Goal: Transaction & Acquisition: Purchase product/service

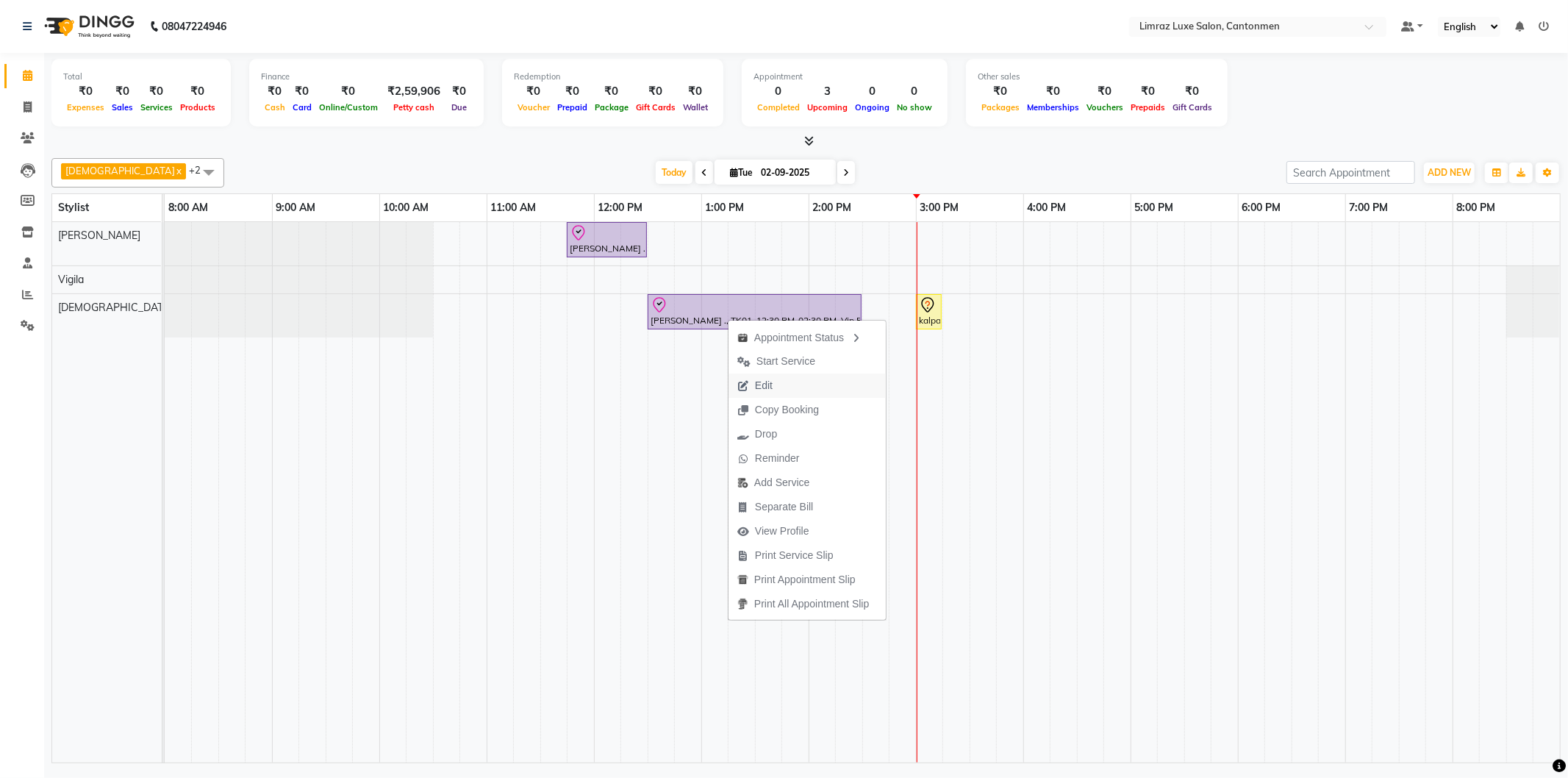
click at [798, 390] on button "Edit" at bounding box center [807, 385] width 157 height 24
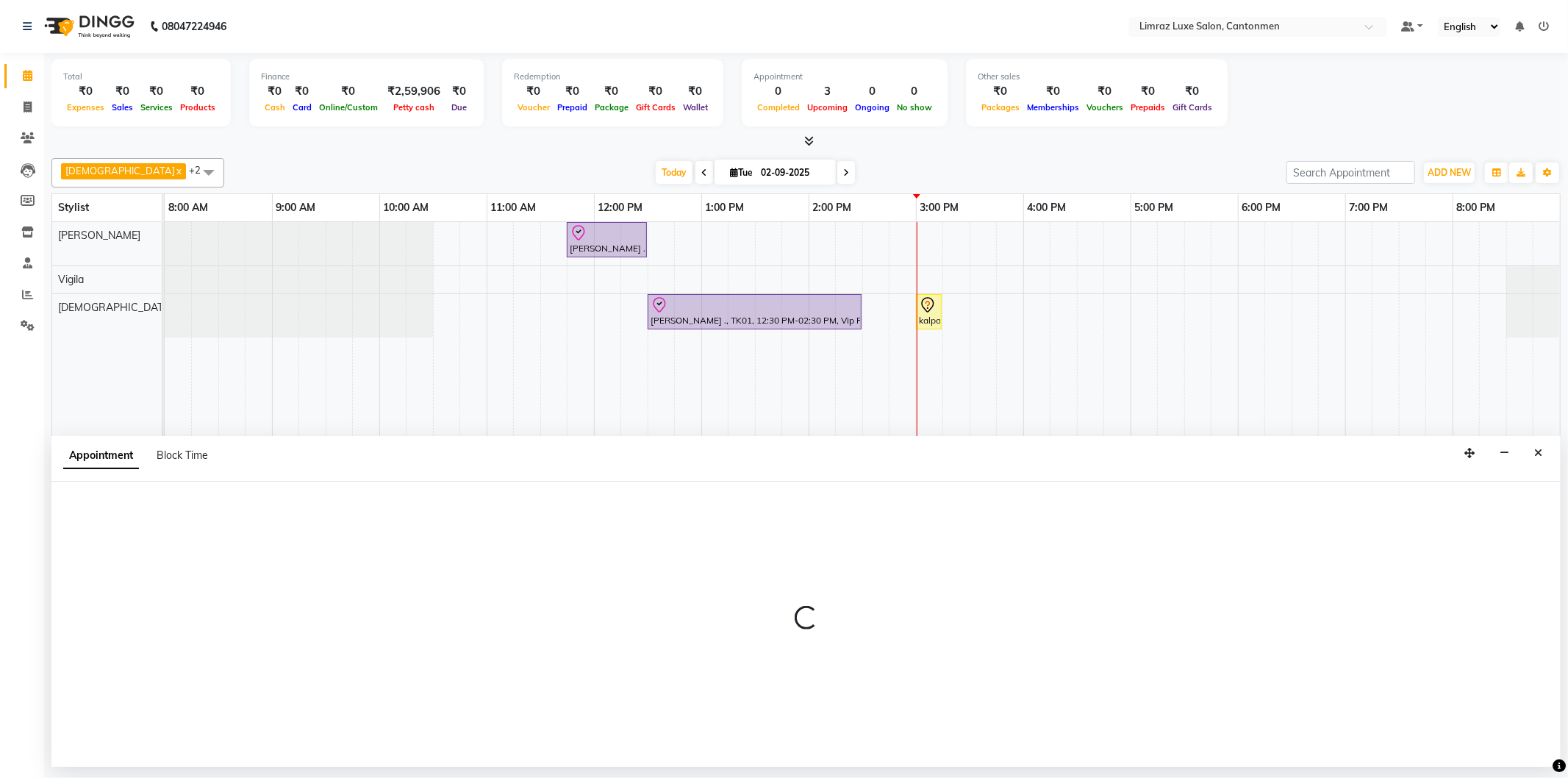
select select "tentative"
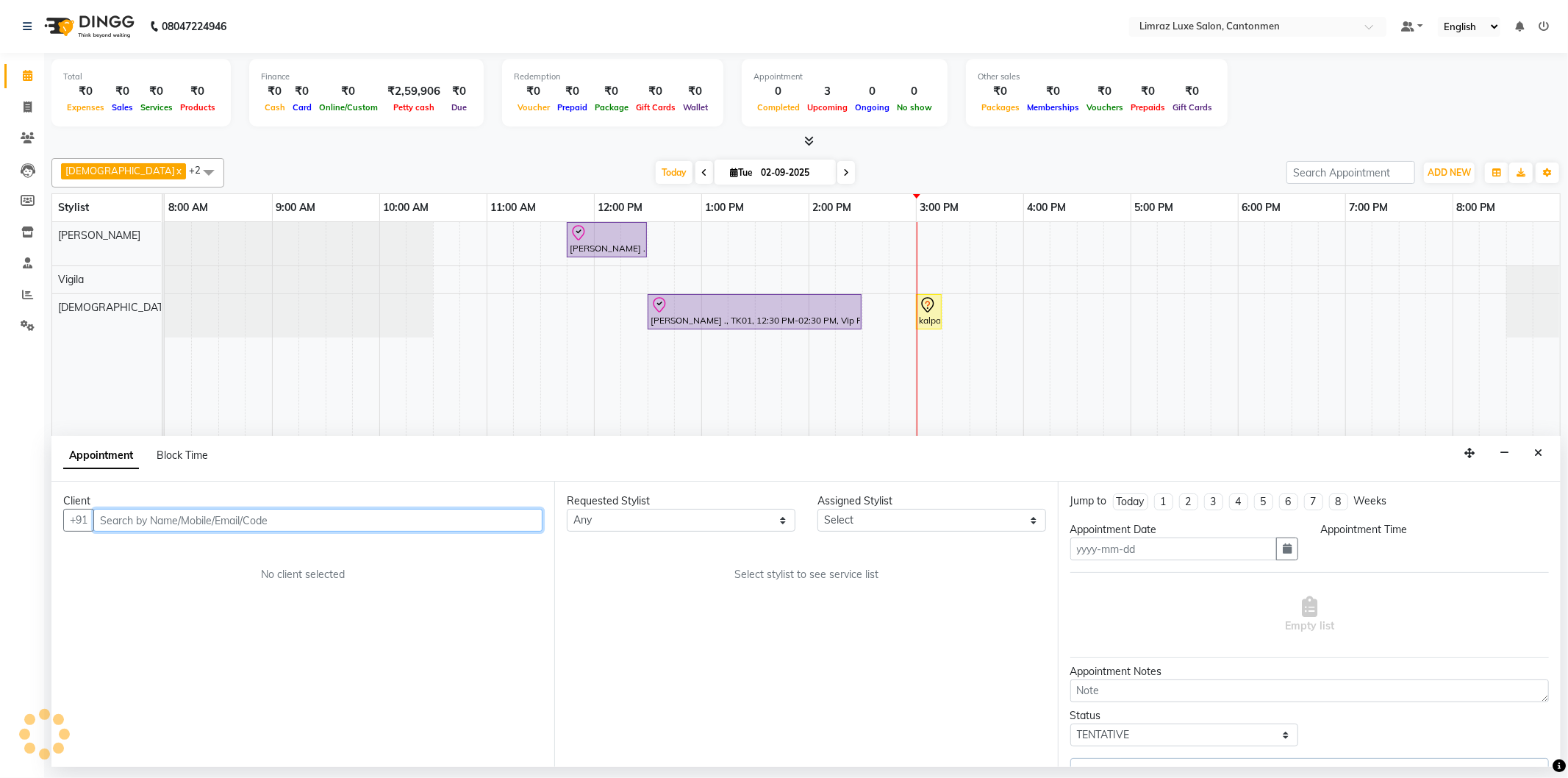
type input "02-09-2025"
select select "63048"
select select "check-in"
select select "705"
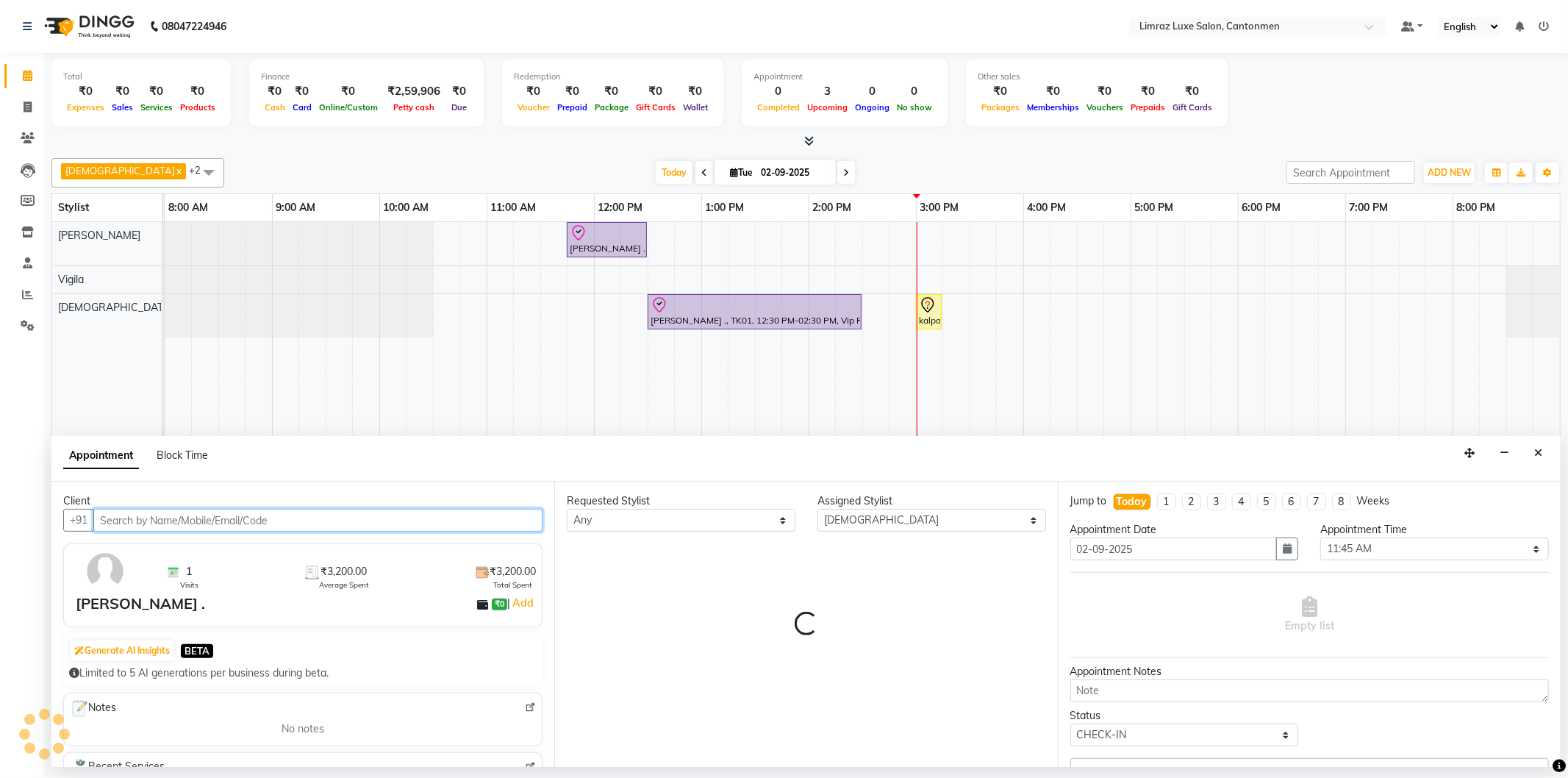
select select "3643"
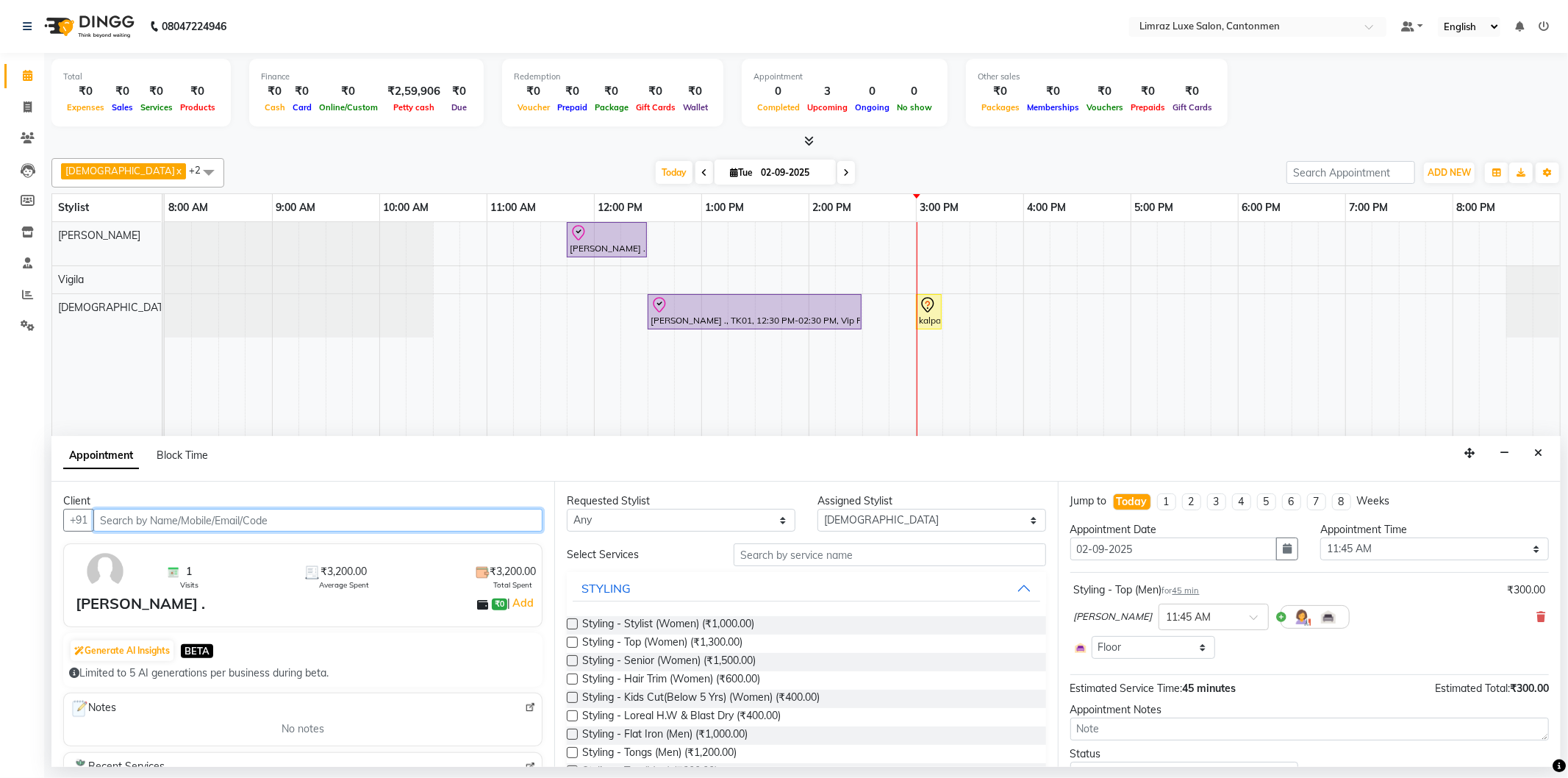
select select "3643"
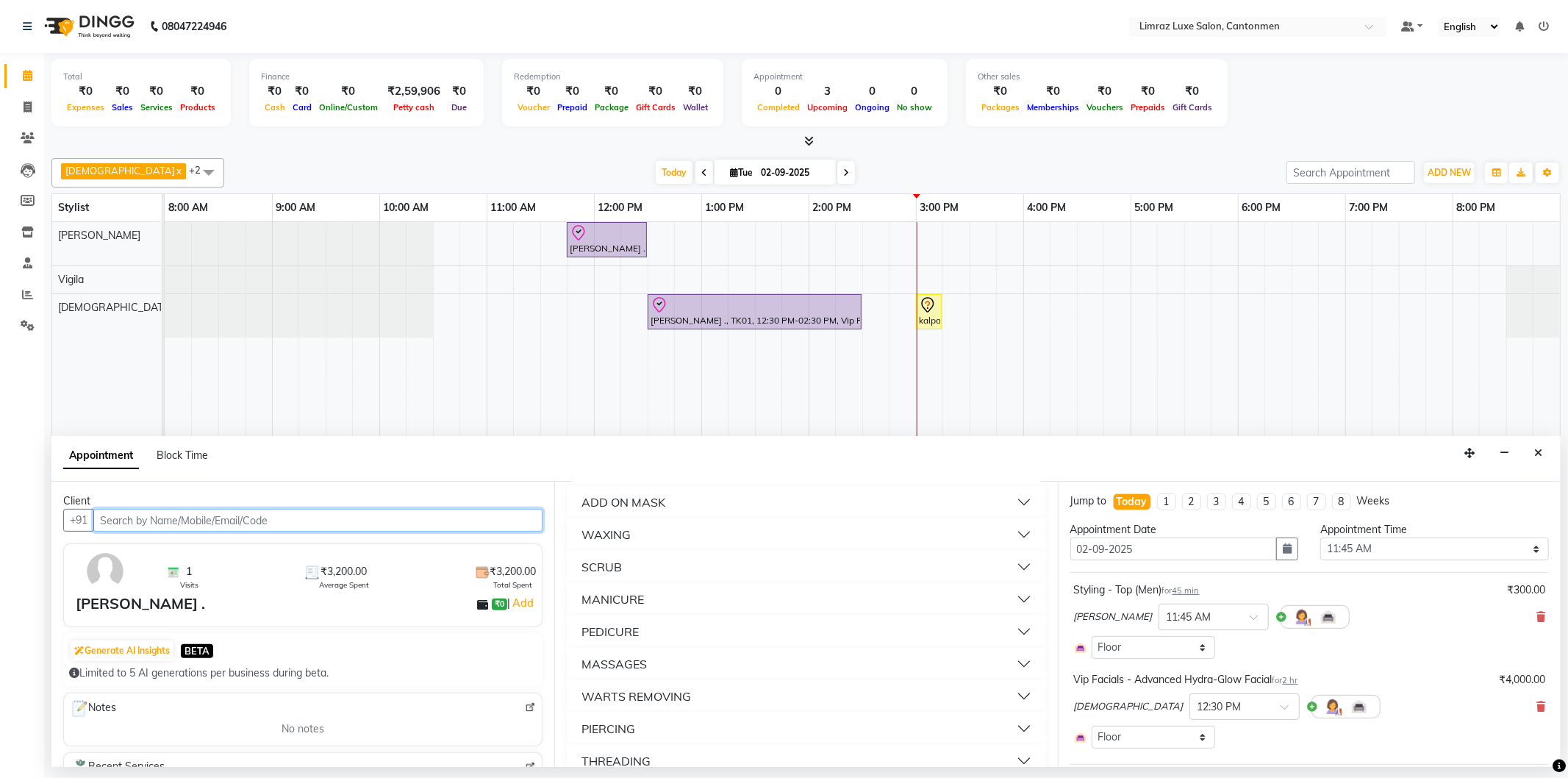
scroll to position [571, 0]
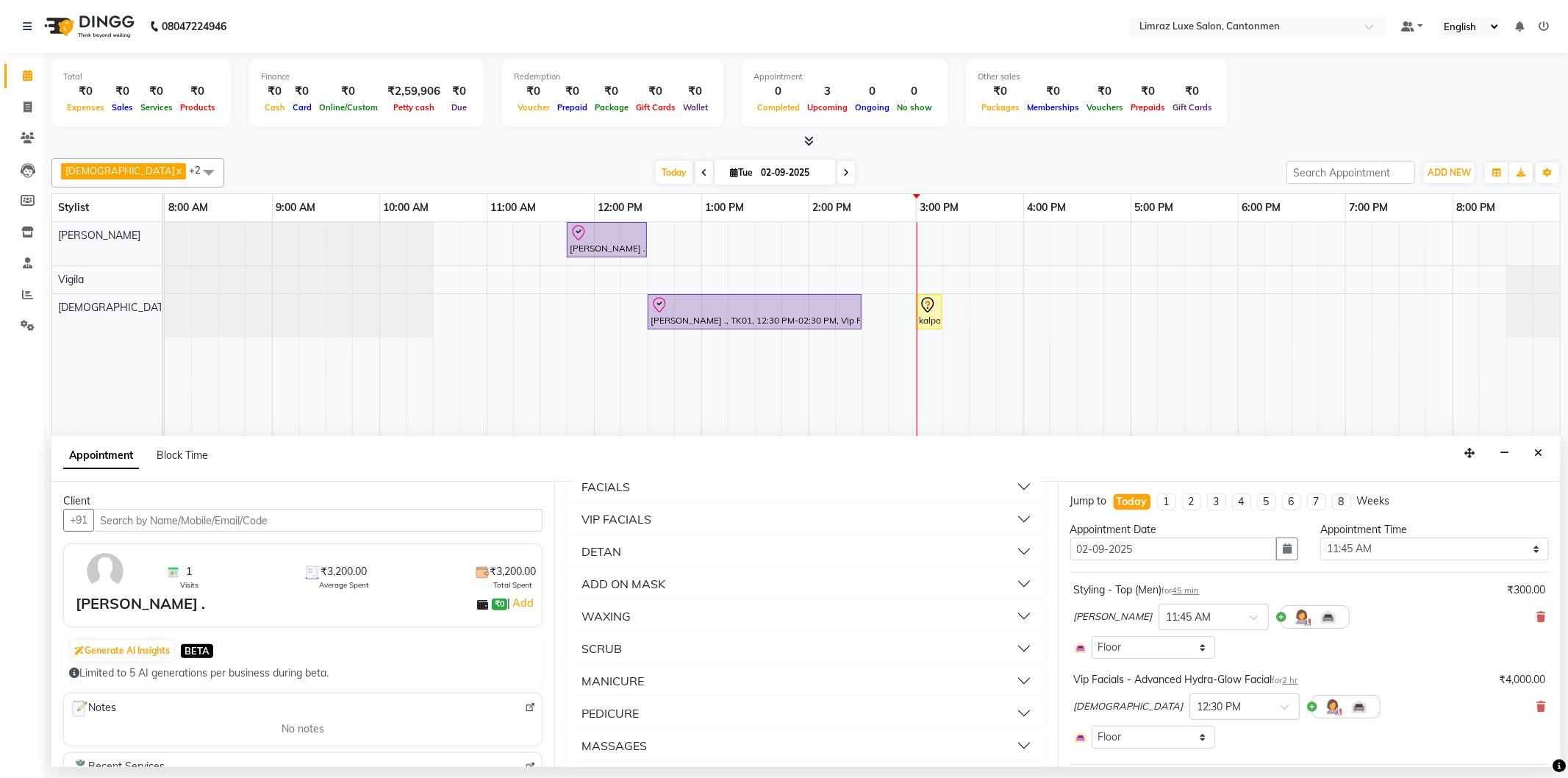
click at [635, 555] on button "DETAN" at bounding box center [806, 551] width 467 height 27
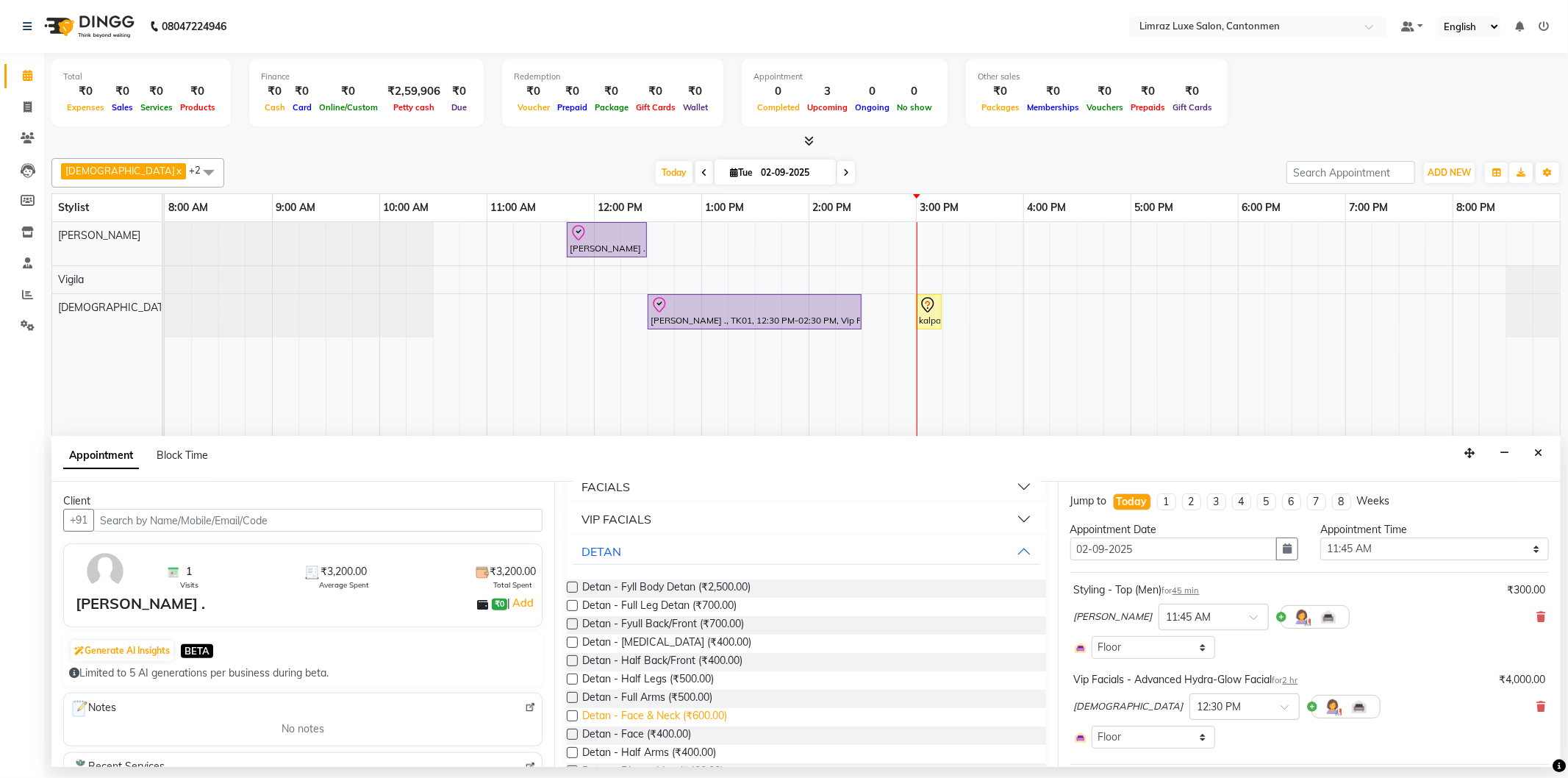
click at [680, 710] on span "Detan - Face & Neck (₹600.00)" at bounding box center [654, 717] width 144 height 19
checkbox input "false"
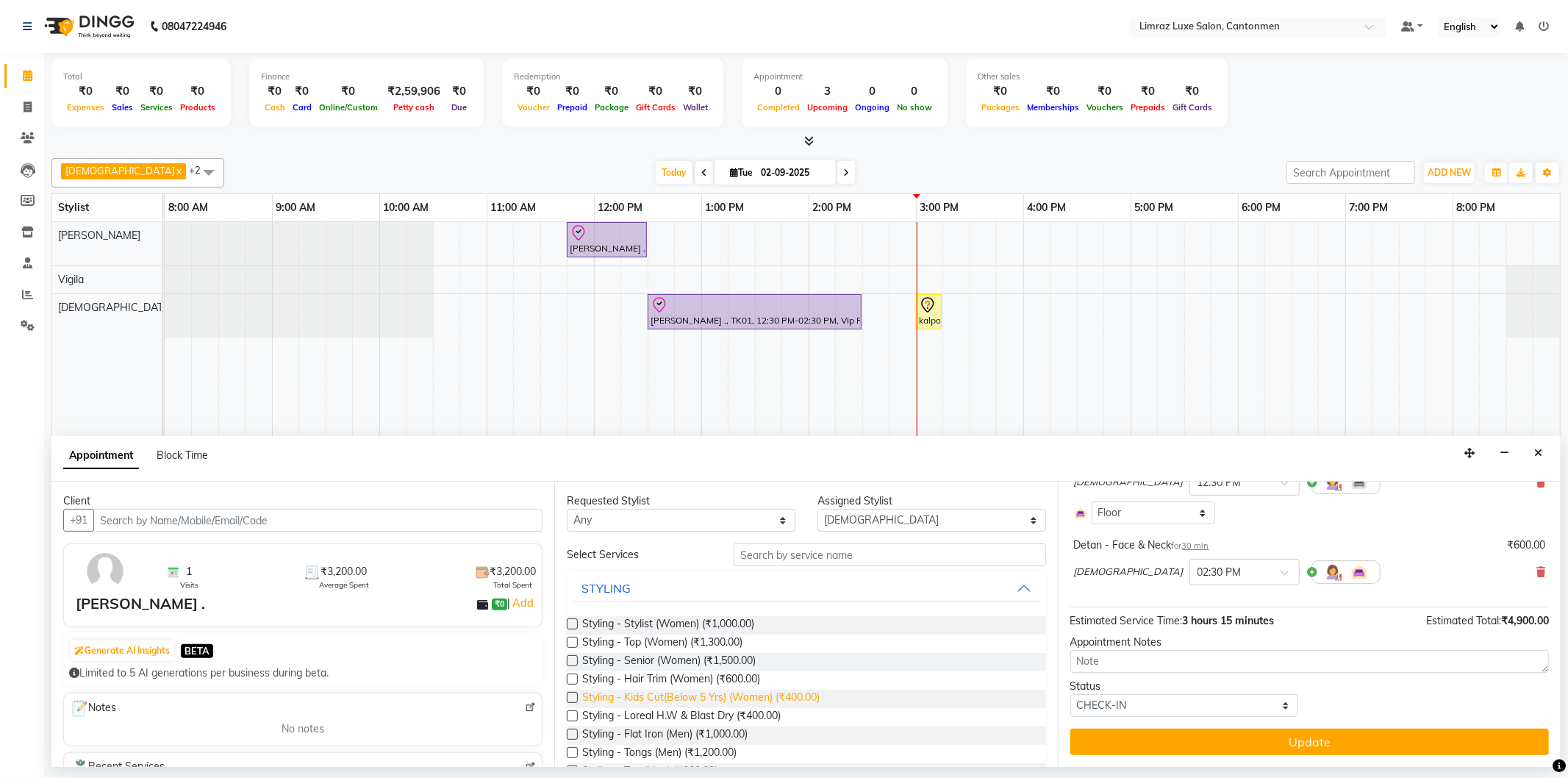
scroll to position [163, 0]
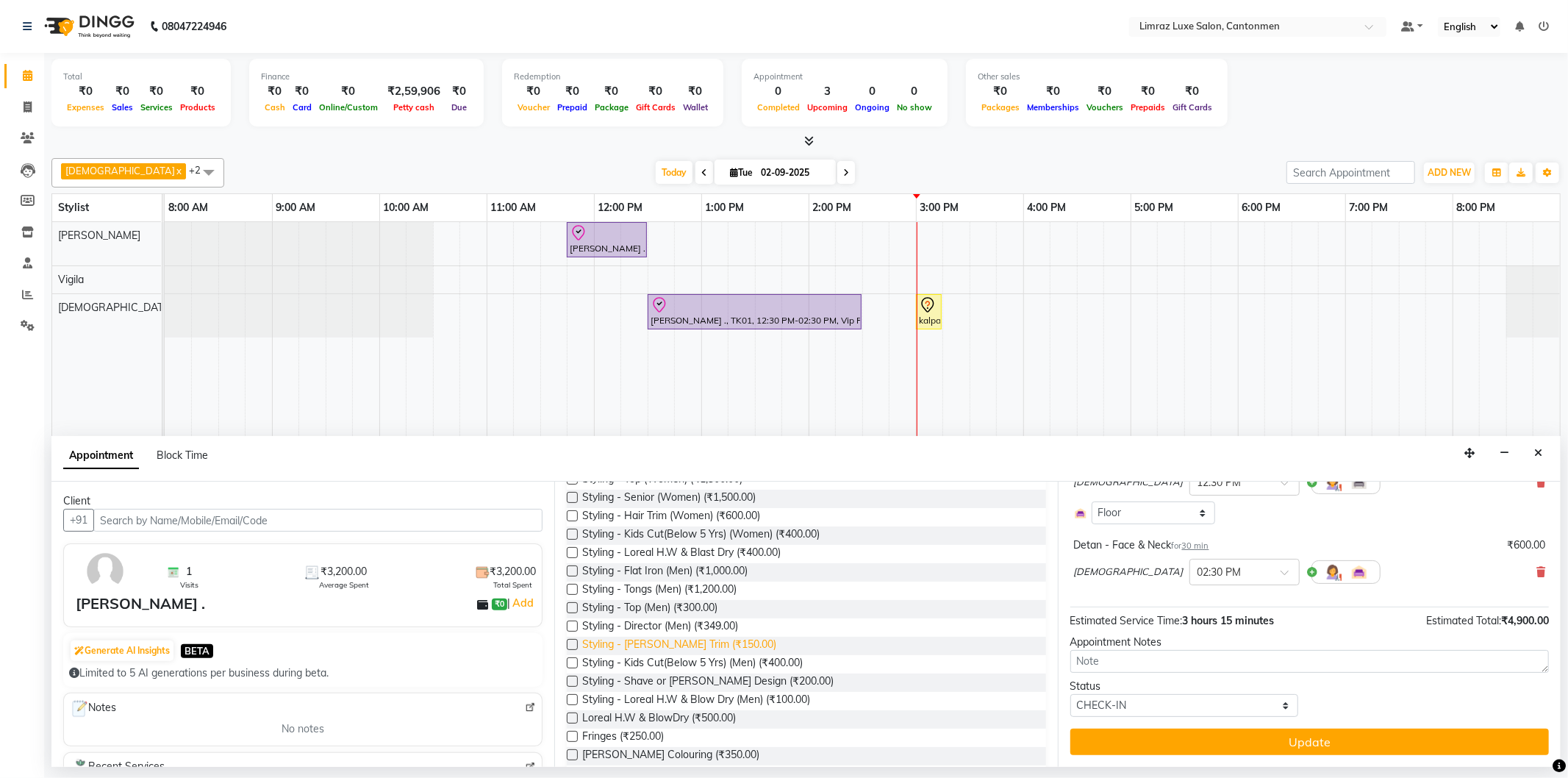
click at [706, 642] on span "Styling - [PERSON_NAME] Trim (₹150.00)" at bounding box center [679, 645] width 194 height 19
checkbox input "false"
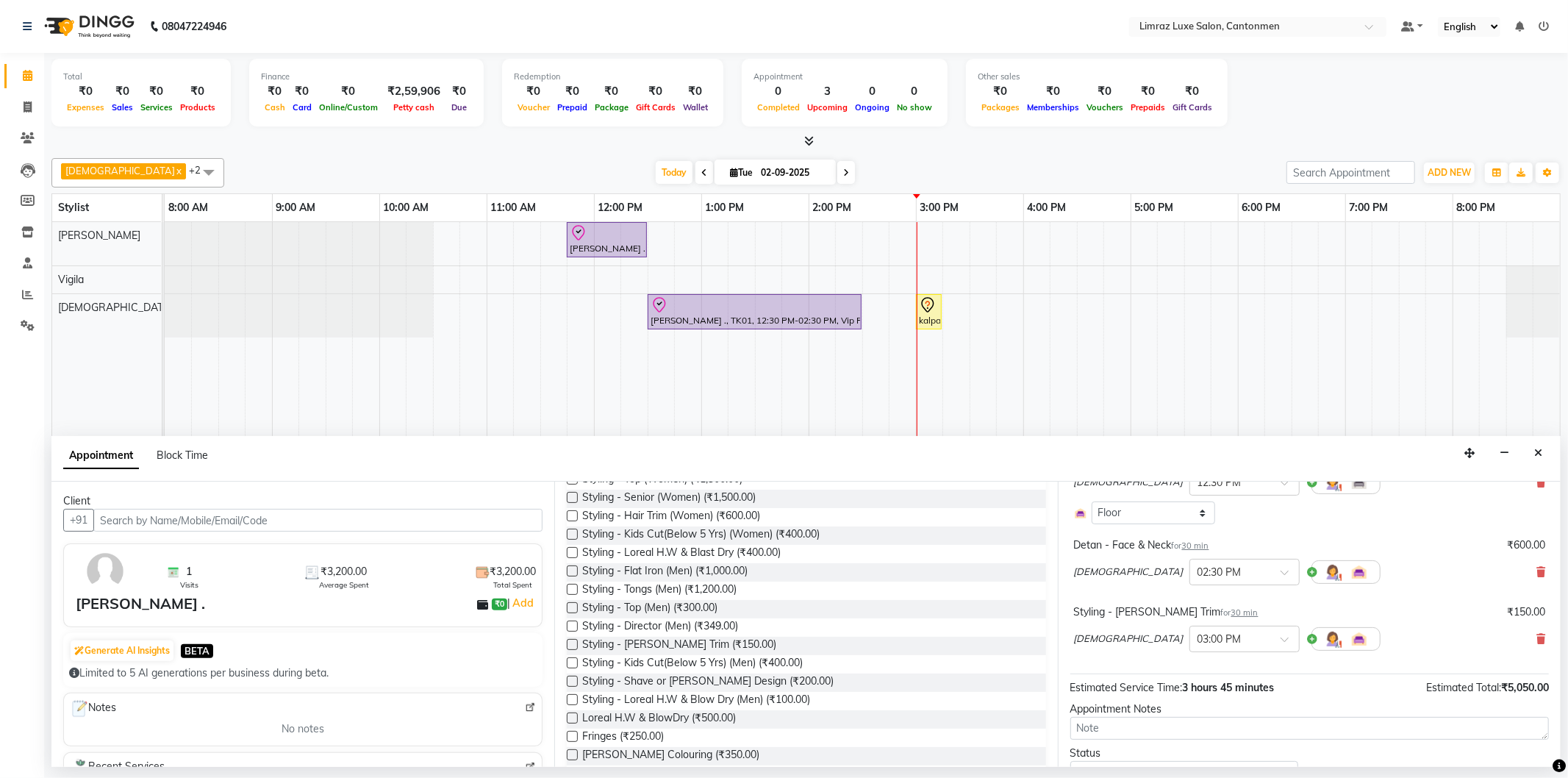
scroll to position [290, 0]
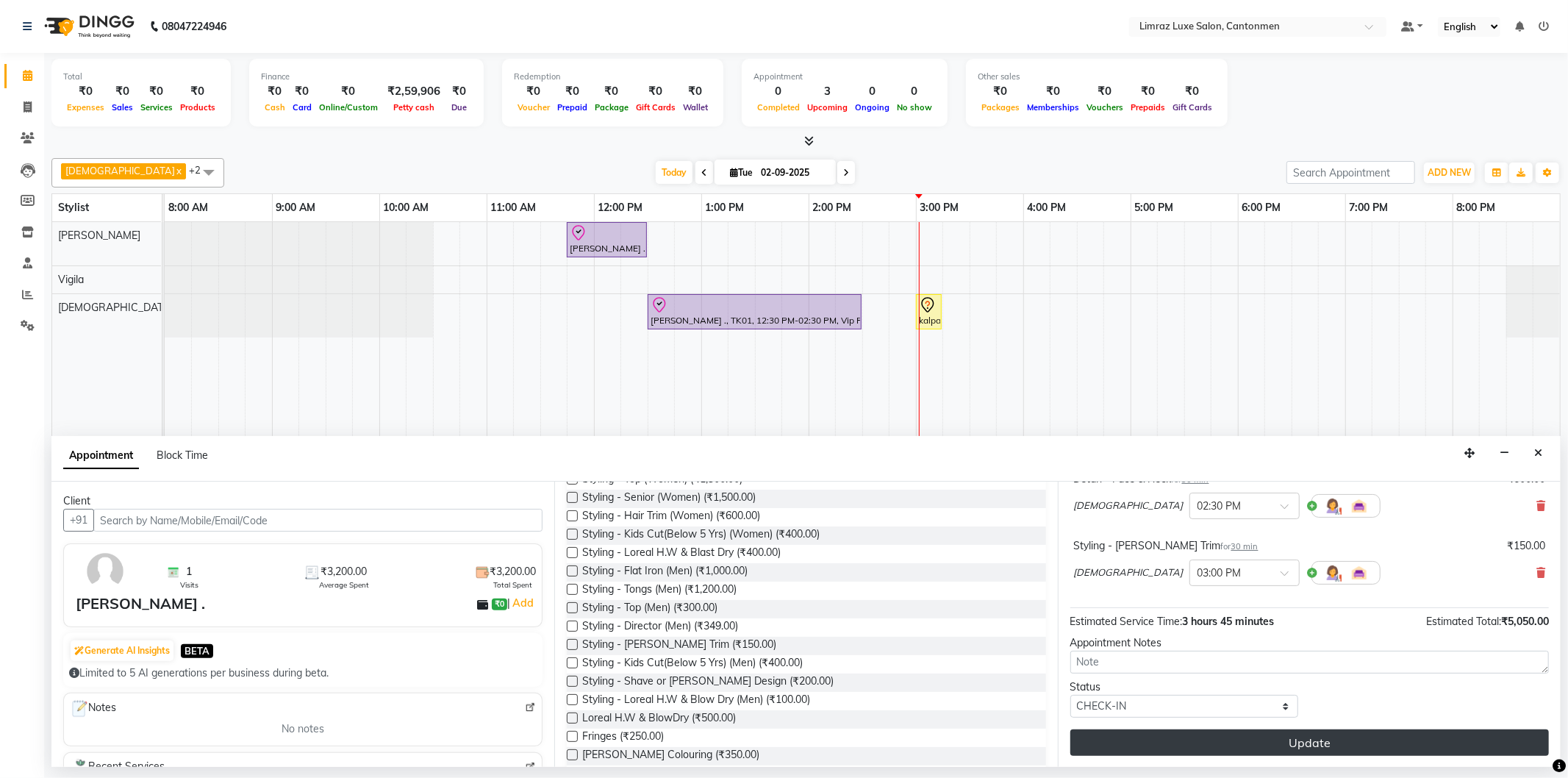
click at [1342, 745] on button "Update" at bounding box center [1310, 742] width 478 height 27
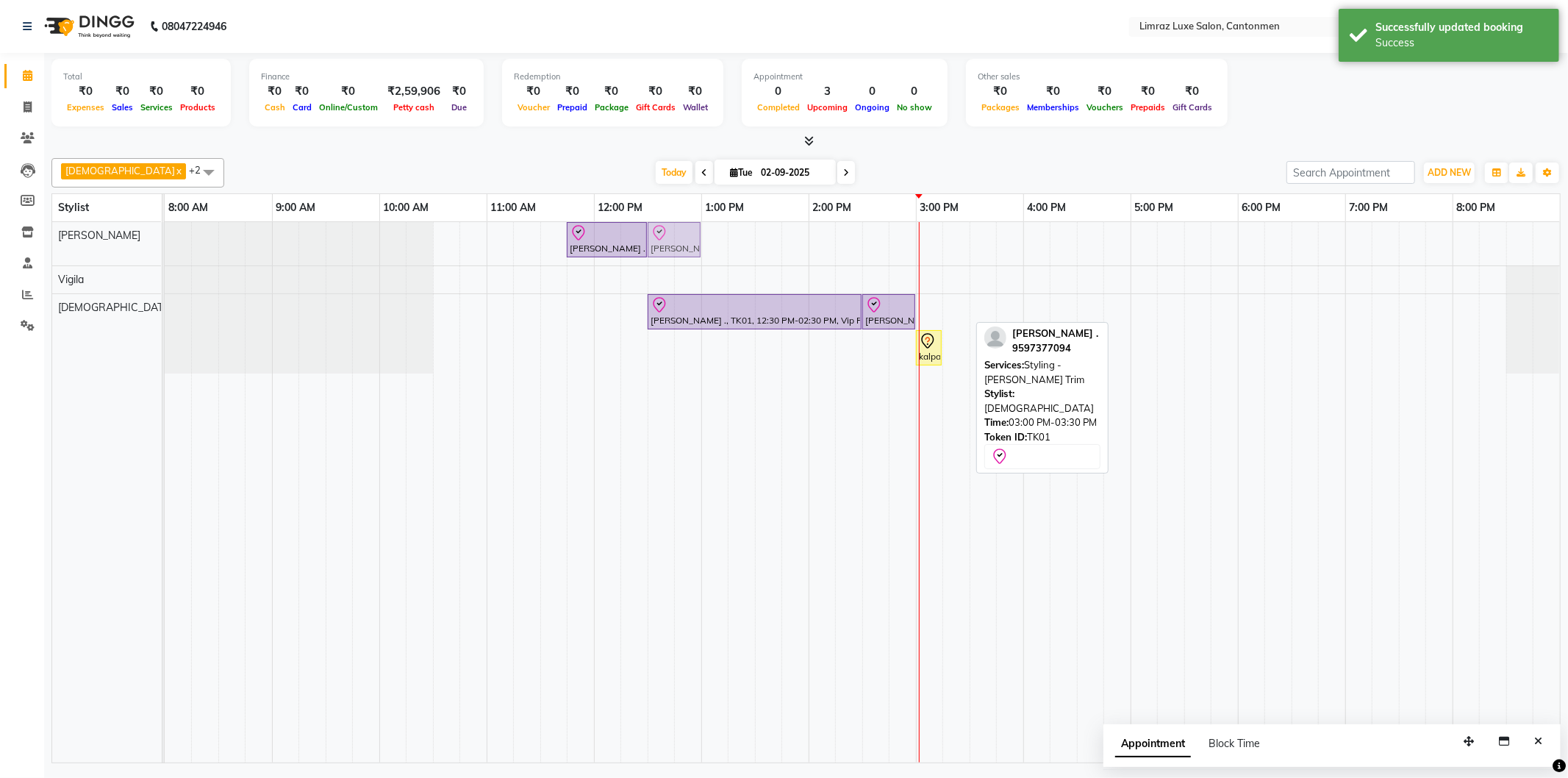
drag, startPoint x: 949, startPoint y: 313, endPoint x: 685, endPoint y: 230, distance: 276.7
click at [685, 230] on tbody "[PERSON_NAME] ., TK01, 11:45 AM-12:30 PM, Styling - Top (Men) [PERSON_NAME] ., …" at bounding box center [862, 298] width 1395 height 151
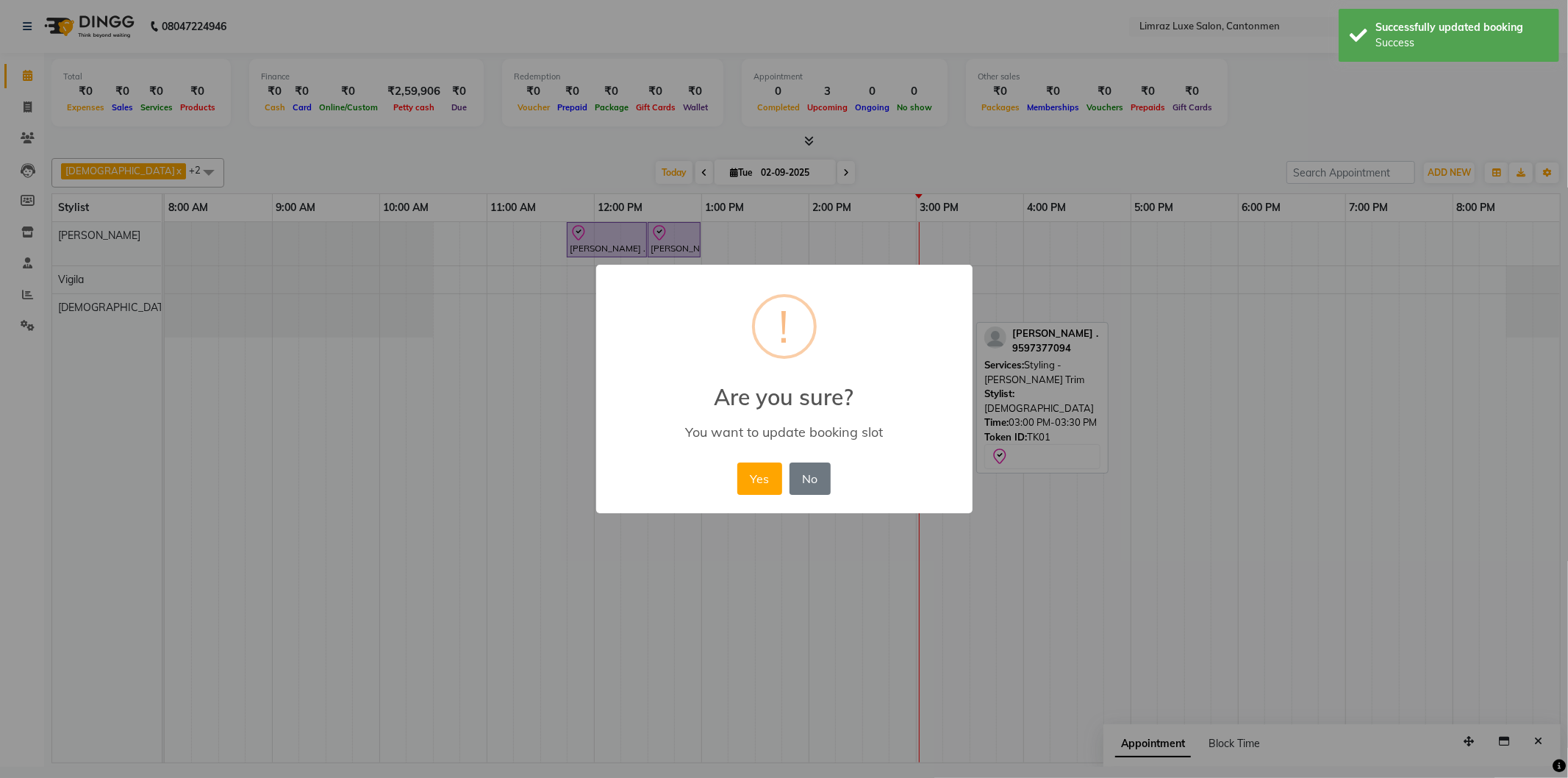
click at [737, 462] on button "Yes" at bounding box center [759, 479] width 45 height 33
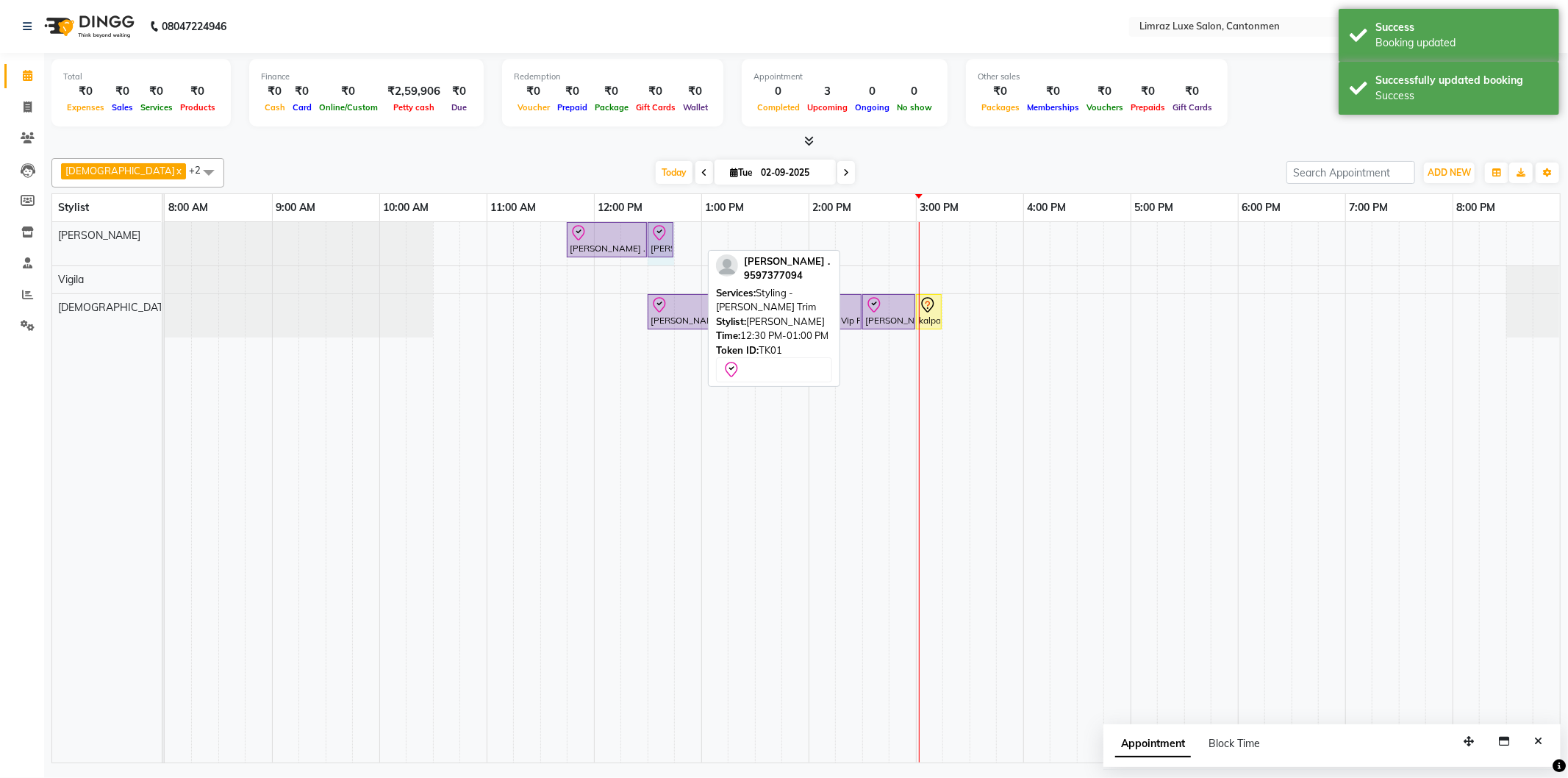
drag, startPoint x: 696, startPoint y: 229, endPoint x: 665, endPoint y: 239, distance: 32.6
click at [164, 239] on div "[PERSON_NAME] ., TK01, 11:45 AM-12:30 PM, Styling - Top (Men) [PERSON_NAME] ., …" at bounding box center [164, 244] width 0 height 44
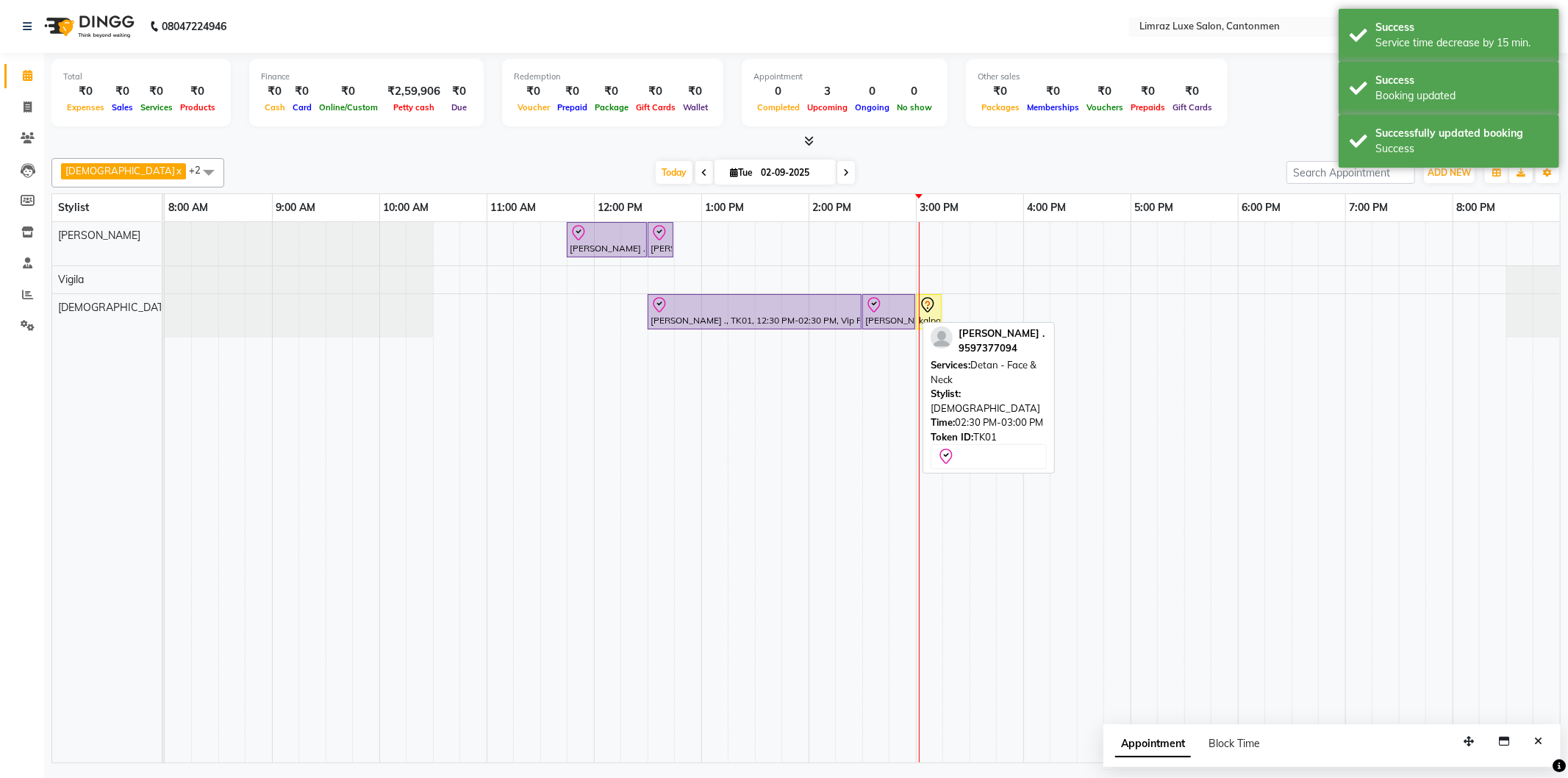
click at [892, 313] on div at bounding box center [889, 305] width 47 height 18
select select "8"
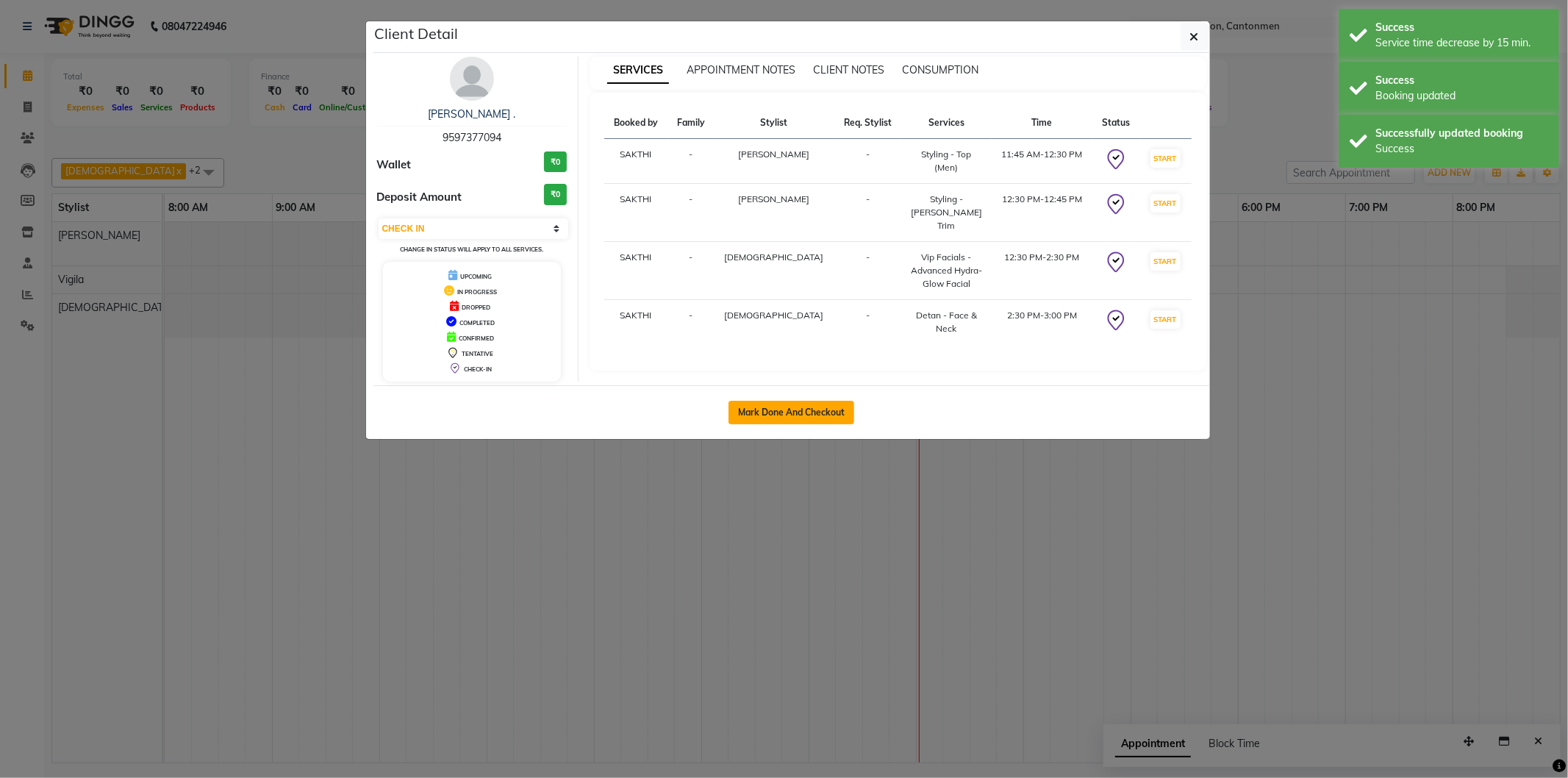
click at [807, 406] on button "Mark Done And Checkout" at bounding box center [791, 413] width 126 height 24
select select "7274"
select select "service"
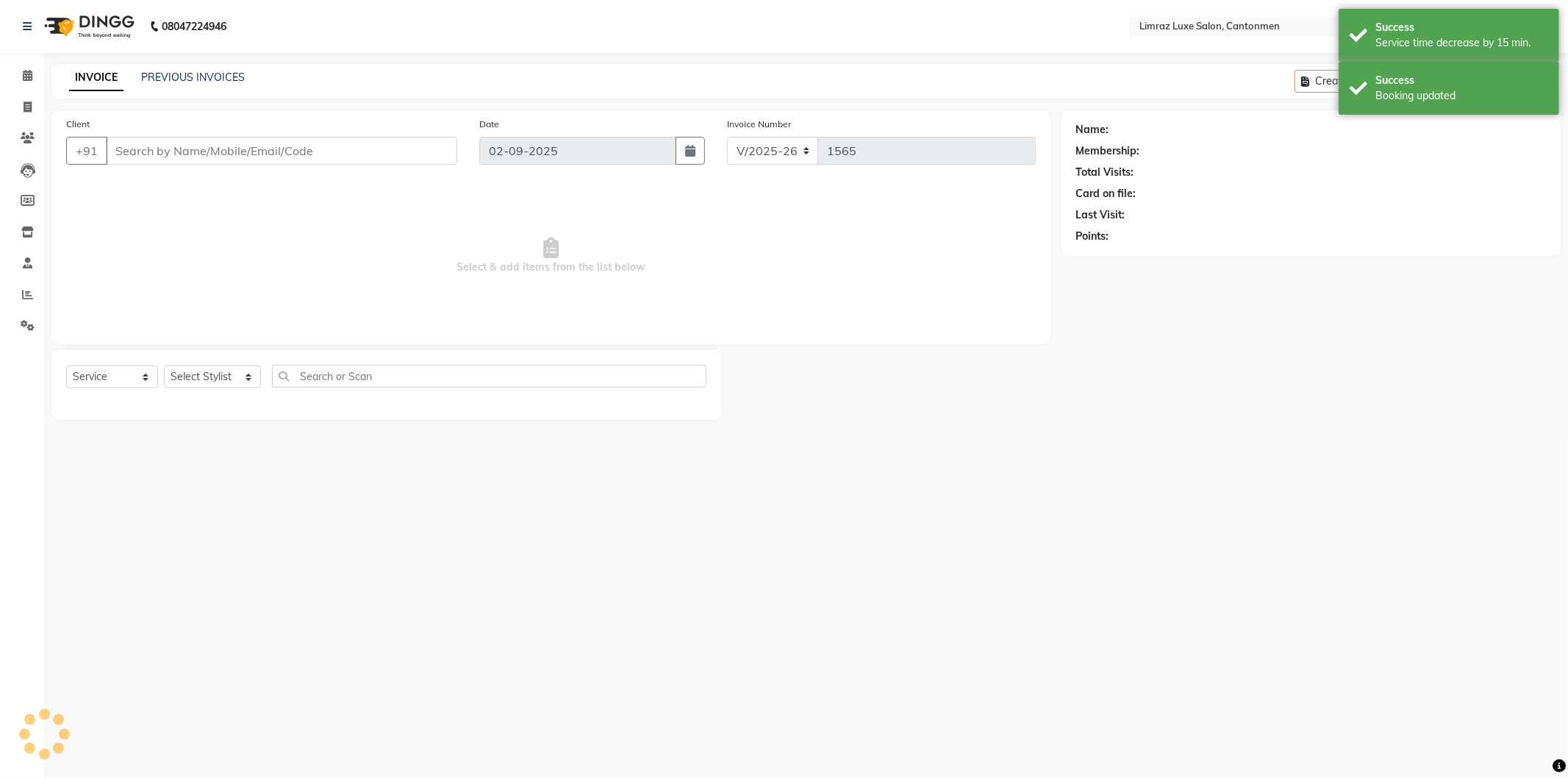
type input "95******94"
select select "90538"
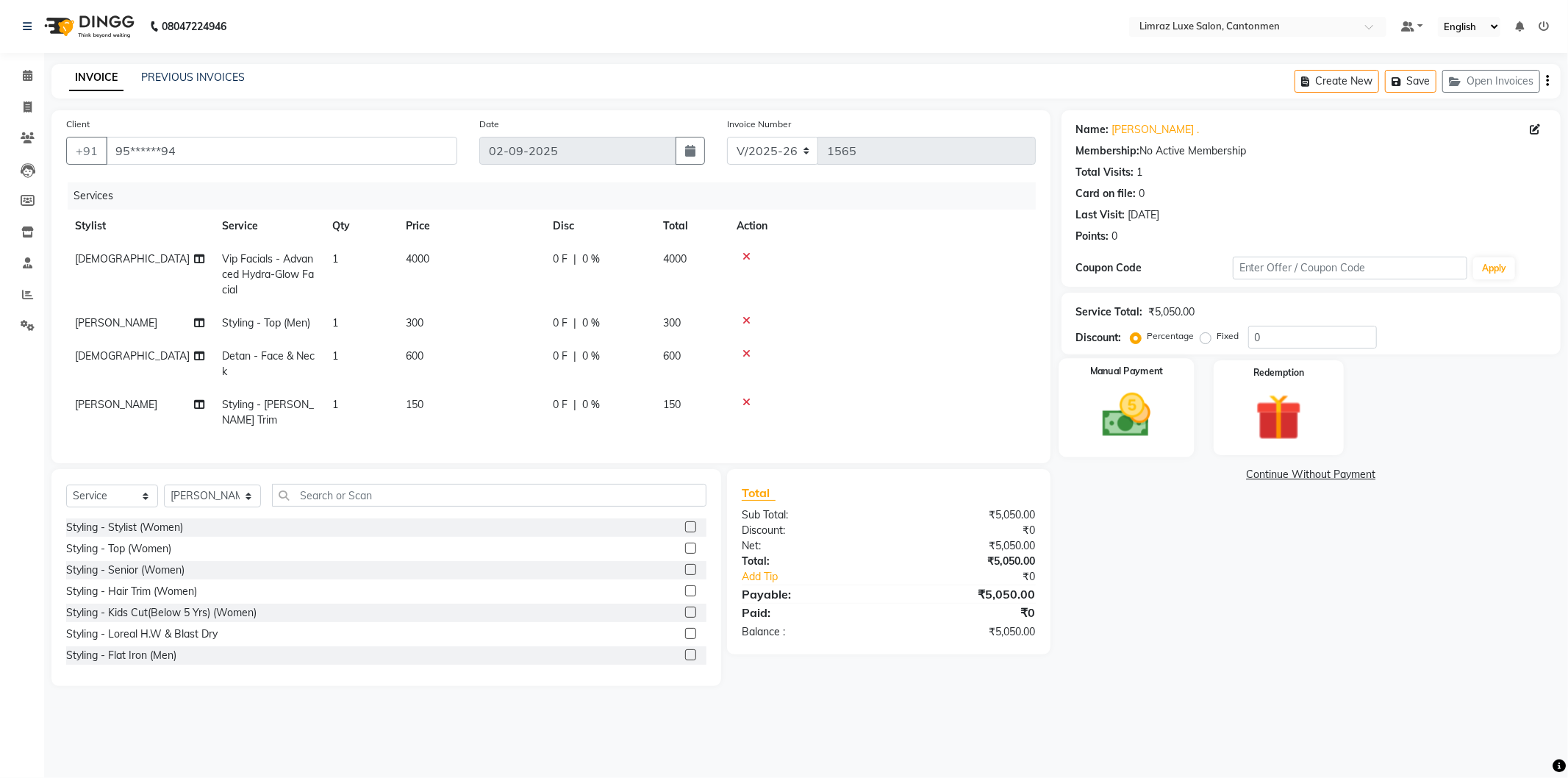
click at [1112, 414] on img at bounding box center [1127, 415] width 79 height 56
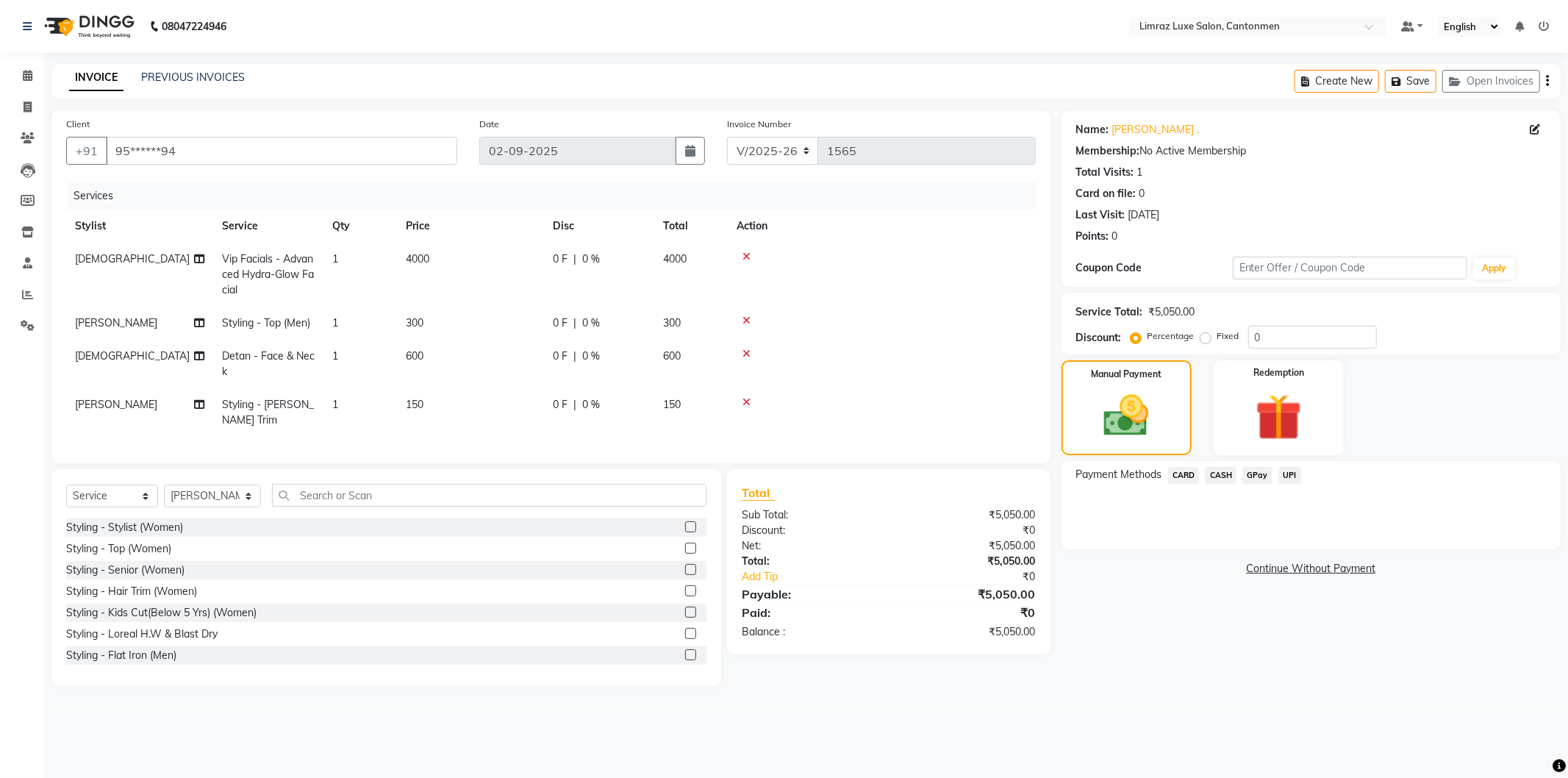
click at [1258, 472] on span "GPay" at bounding box center [1257, 475] width 30 height 17
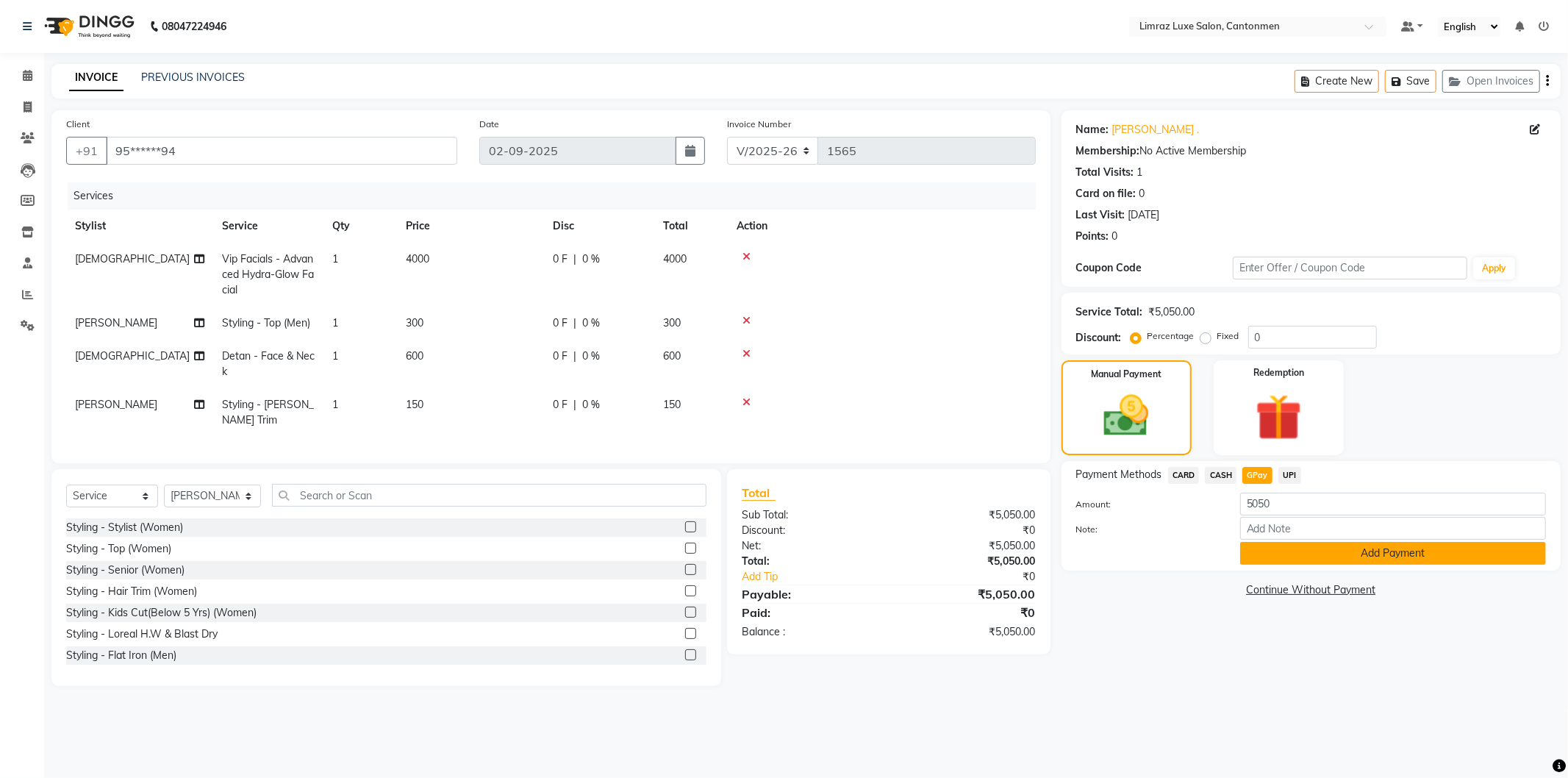
click at [1275, 550] on button "Add Payment" at bounding box center [1392, 553] width 306 height 23
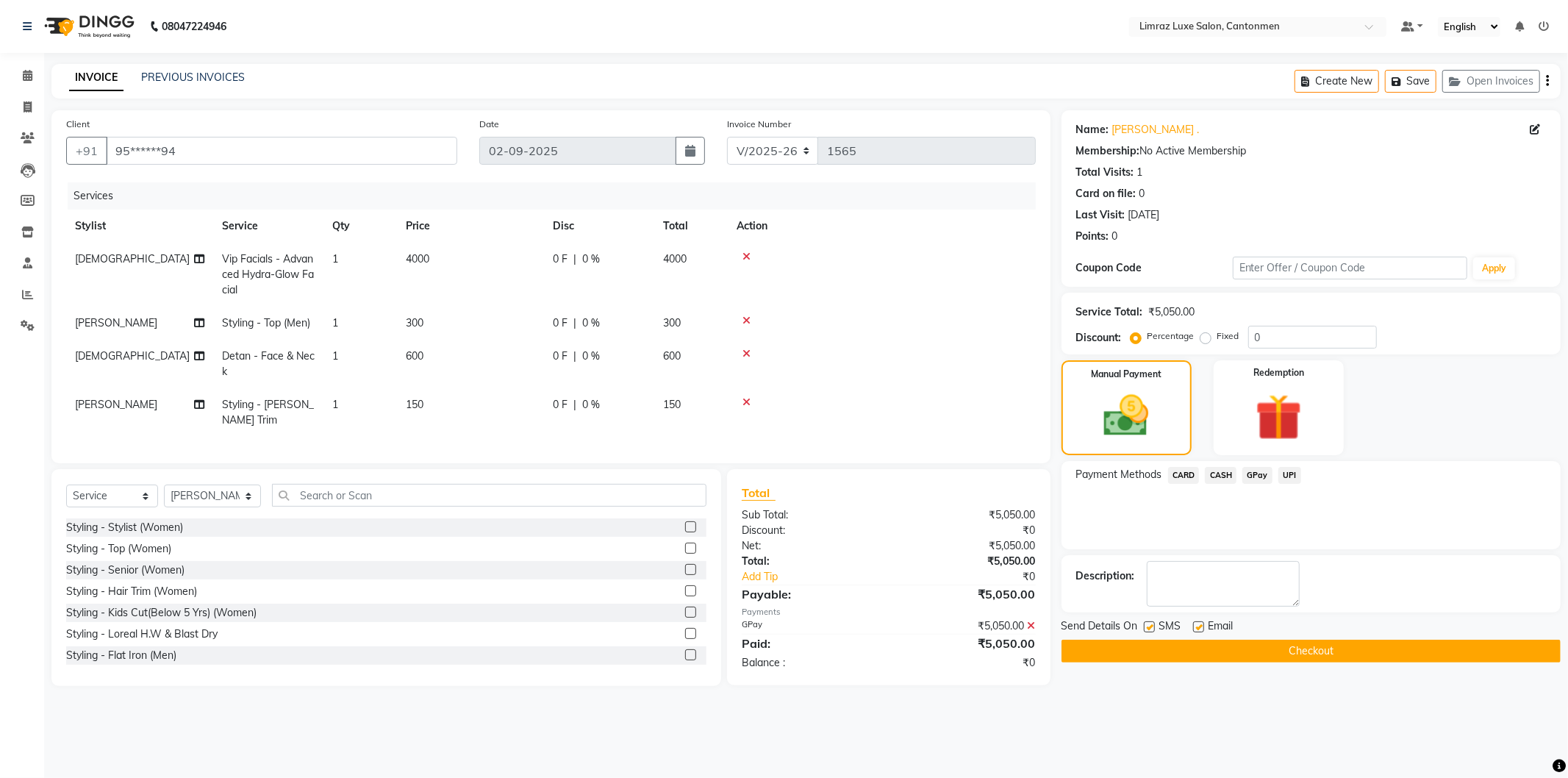
drag, startPoint x: 1204, startPoint y: 620, endPoint x: 1179, endPoint y: 624, distance: 25.3
click at [1195, 622] on div "Email" at bounding box center [1219, 628] width 52 height 19
click at [1200, 626] on label at bounding box center [1198, 627] width 11 height 11
click at [1200, 626] on input "checkbox" at bounding box center [1198, 628] width 10 height 10
checkbox input "false"
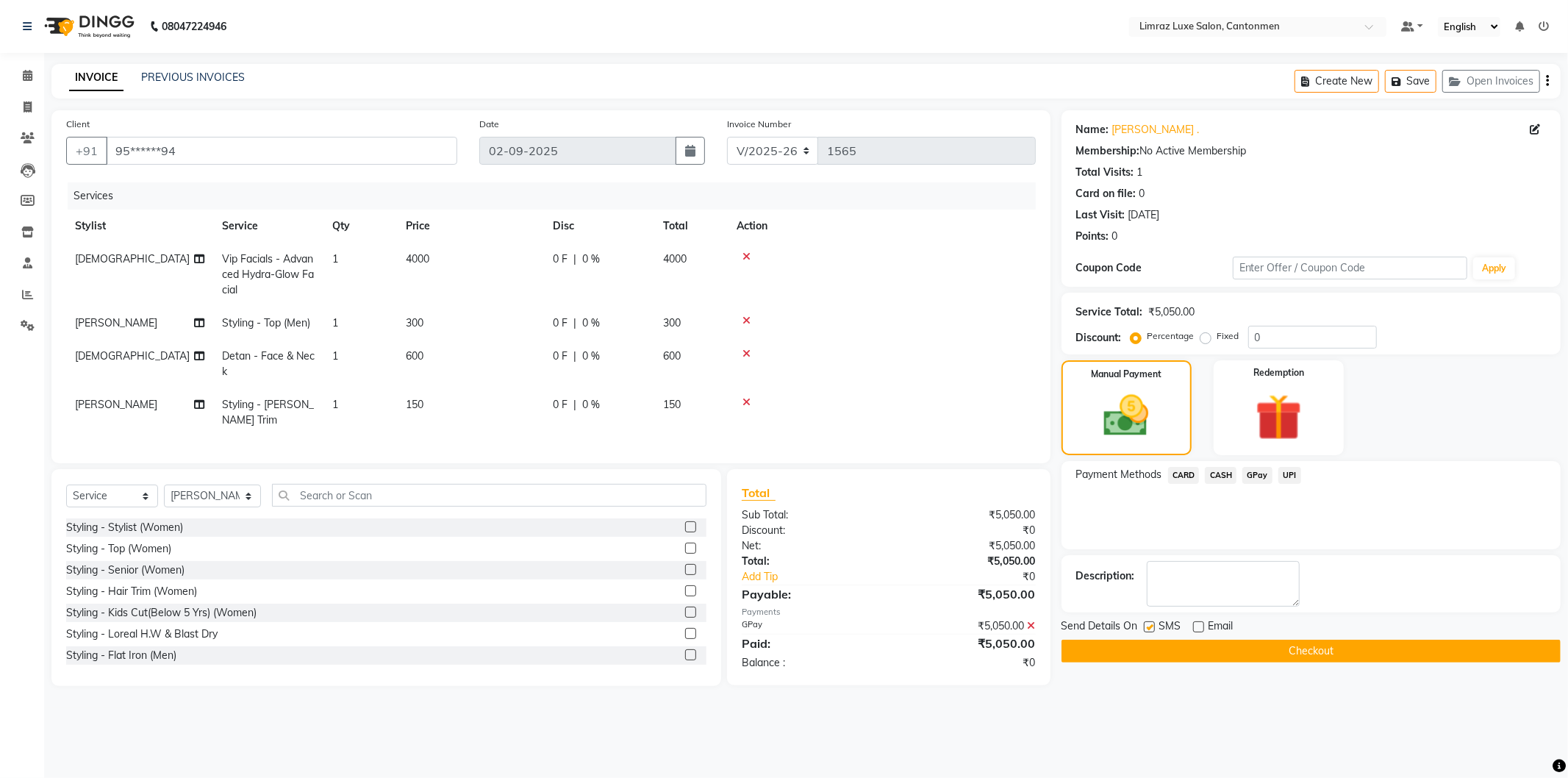
click at [1155, 628] on label at bounding box center [1149, 627] width 11 height 11
click at [1153, 628] on input "checkbox" at bounding box center [1148, 628] width 10 height 10
checkbox input "false"
click at [1142, 657] on button "Checkout" at bounding box center [1311, 651] width 499 height 23
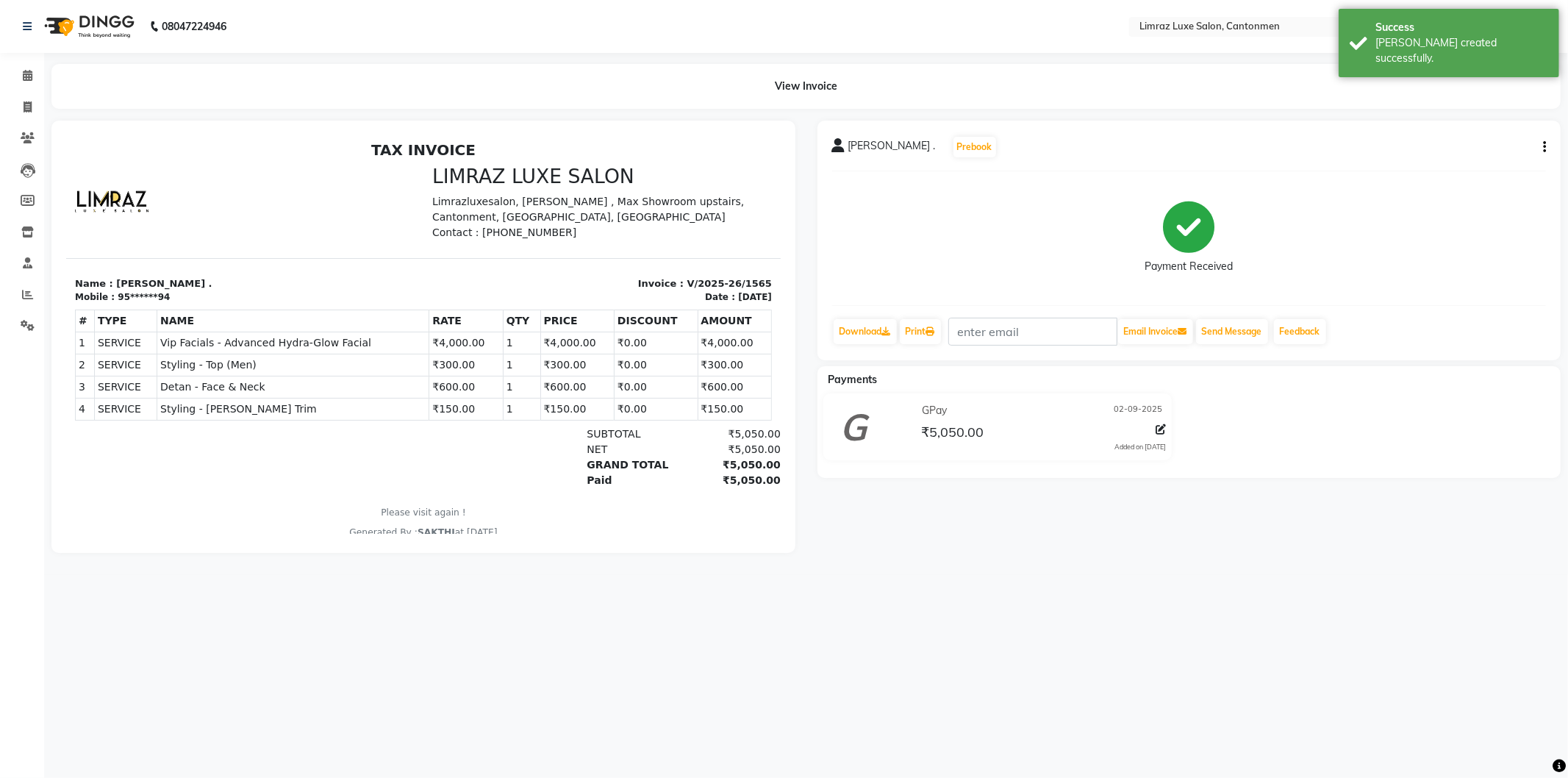
click at [107, 39] on img at bounding box center [88, 27] width 101 height 41
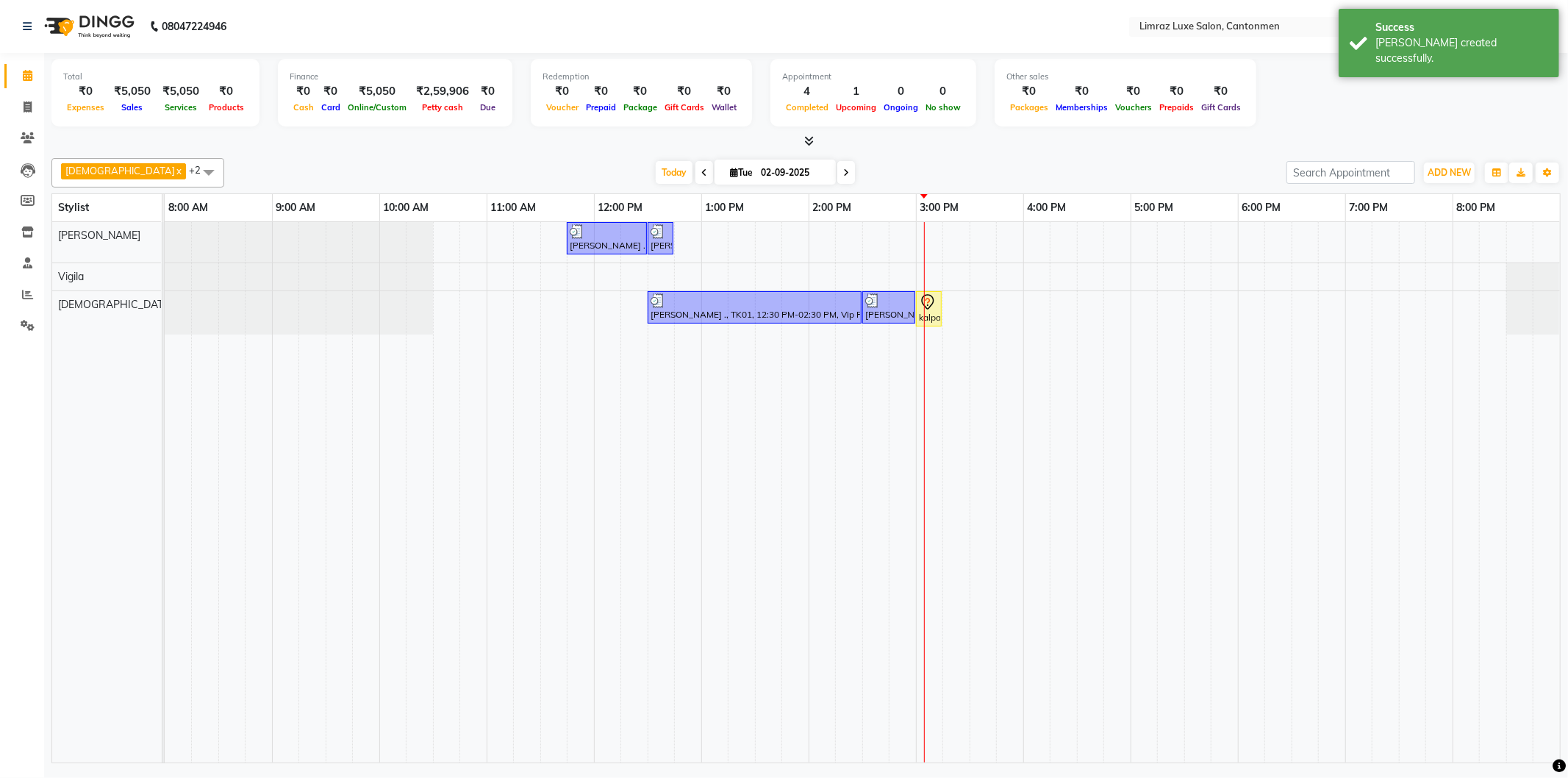
click at [884, 155] on div "Vijitha x Vigila x [PERSON_NAME] x +2 Select All [PERSON_NAME] Vigila Vijitha T…" at bounding box center [805, 457] width 1509 height 611
